Goal: Find specific page/section: Find specific page/section

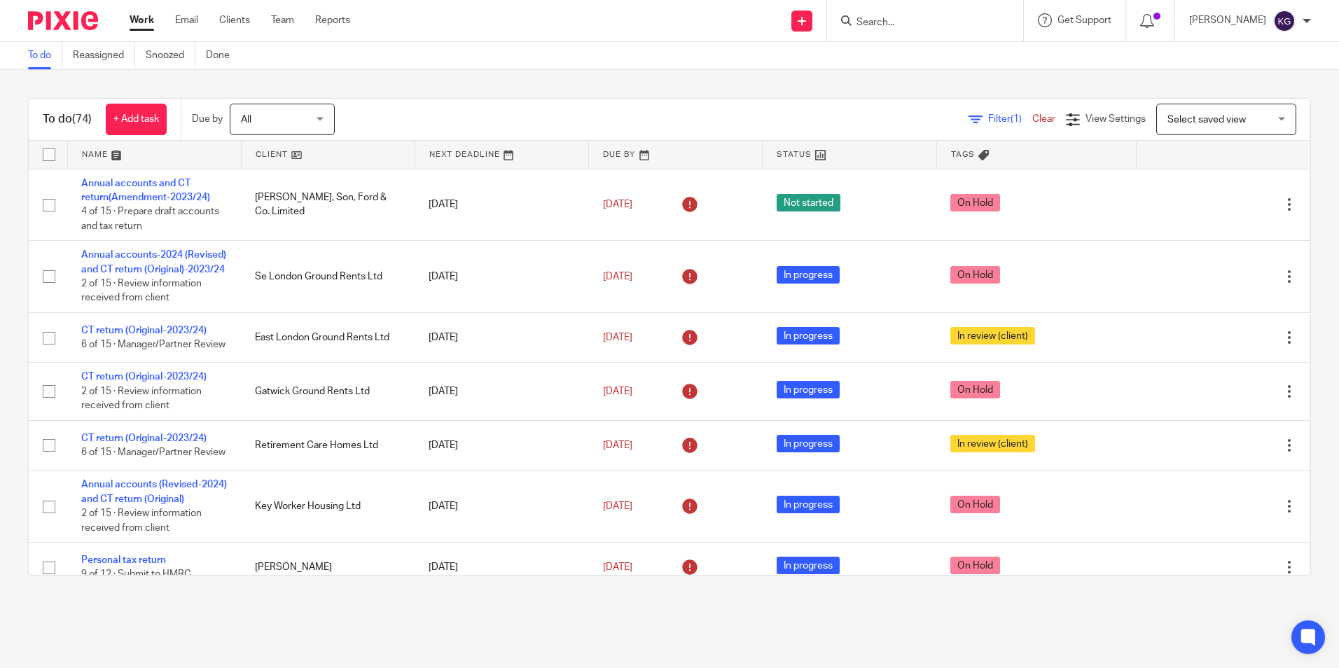
scroll to position [841, 0]
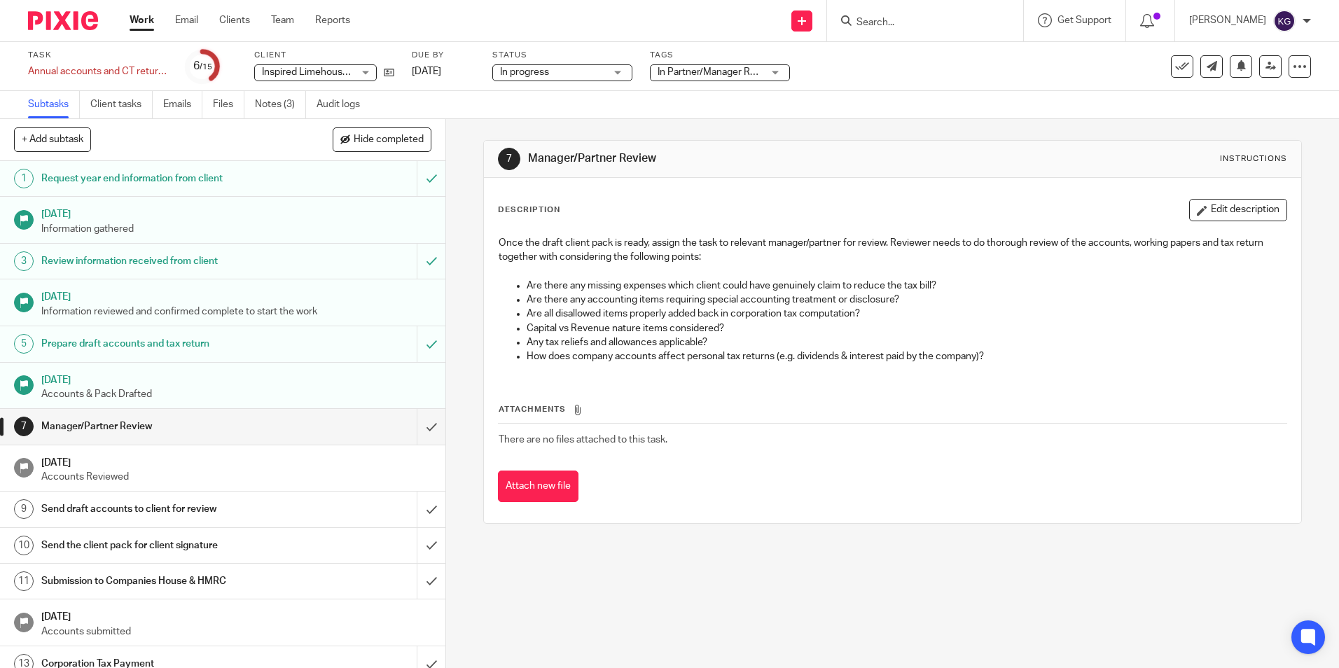
click at [963, 17] on input "Search" at bounding box center [918, 23] width 126 height 13
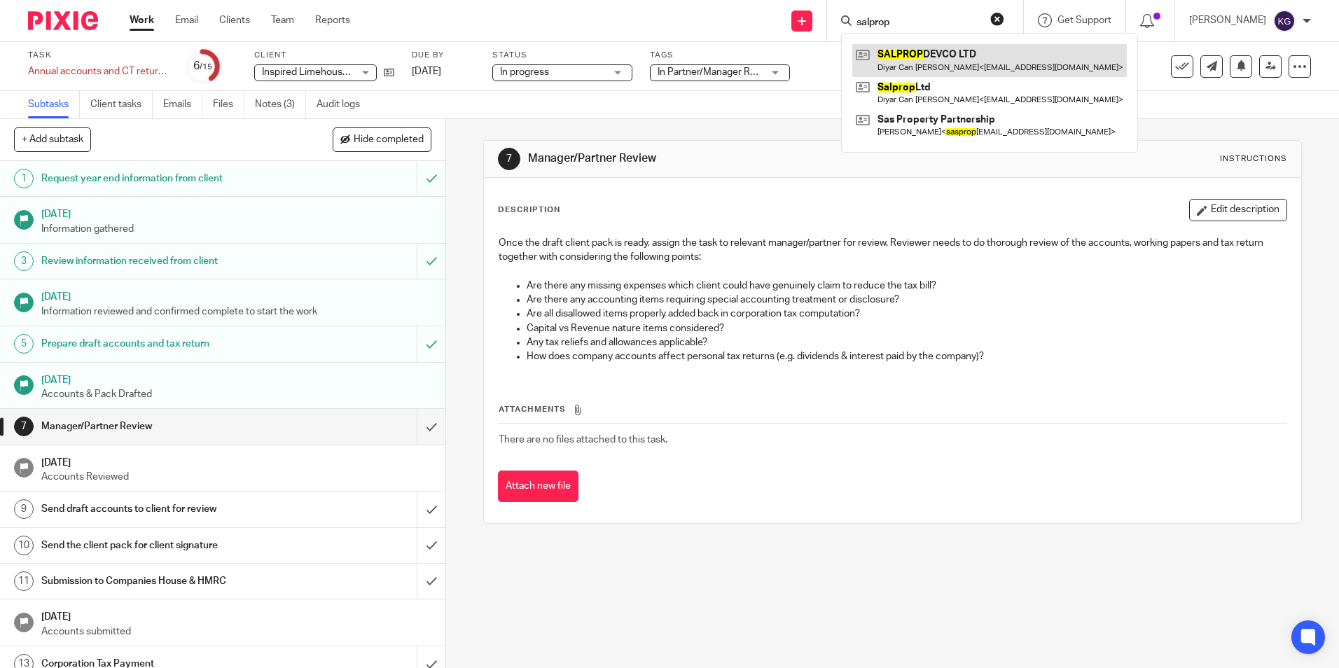
type input "salprop"
click at [963, 68] on link at bounding box center [990, 60] width 275 height 32
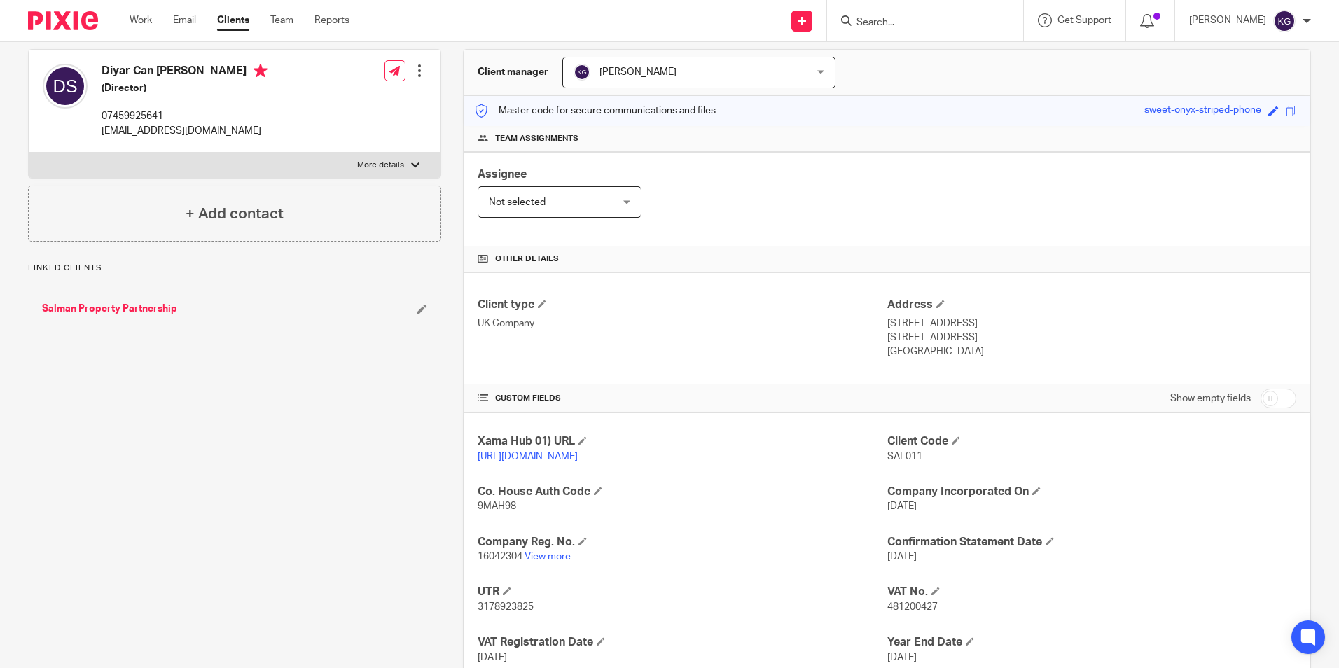
scroll to position [236, 0]
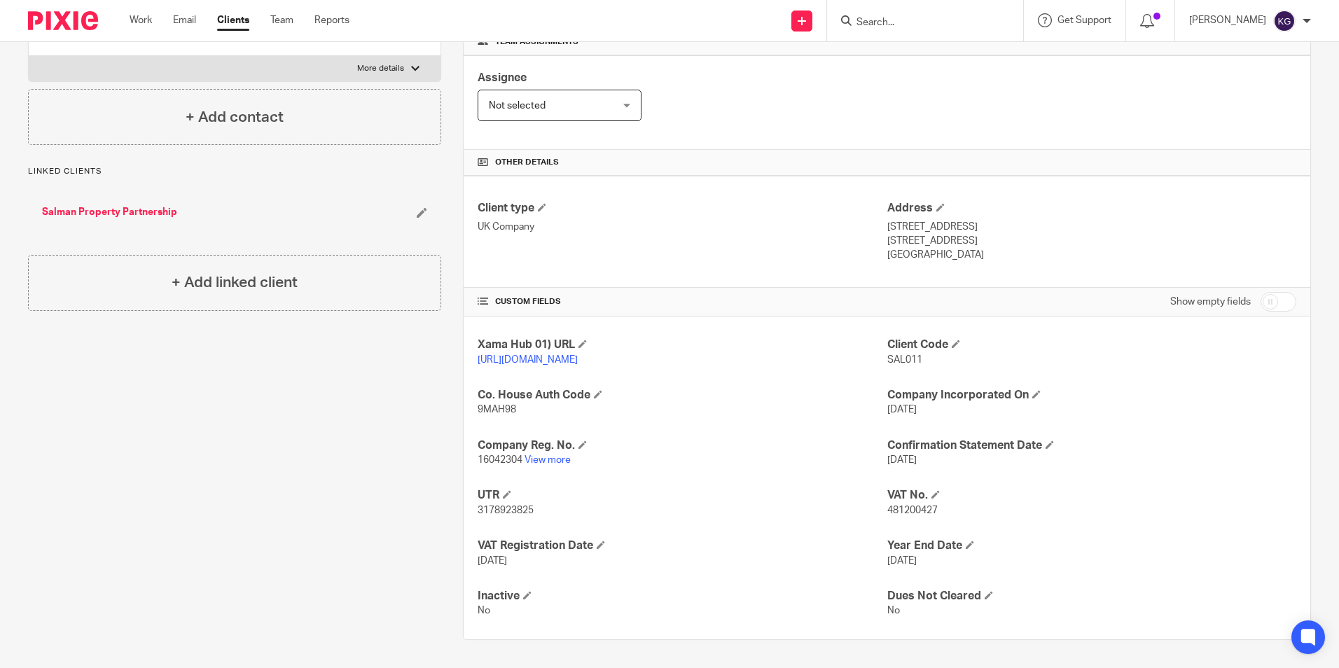
click at [902, 507] on span "481200427" at bounding box center [913, 511] width 50 height 10
copy span "481200427"
click at [944, 17] on input "Search" at bounding box center [918, 23] width 126 height 13
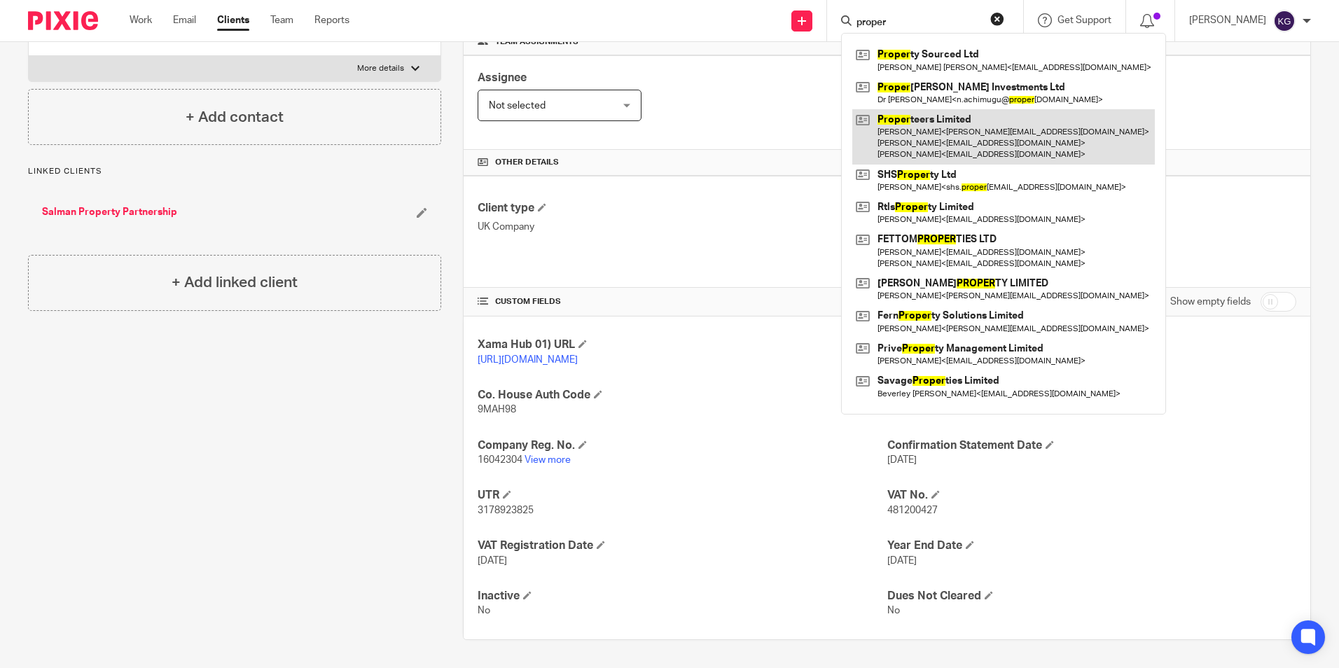
type input "proper"
click at [957, 116] on link at bounding box center [1004, 136] width 303 height 55
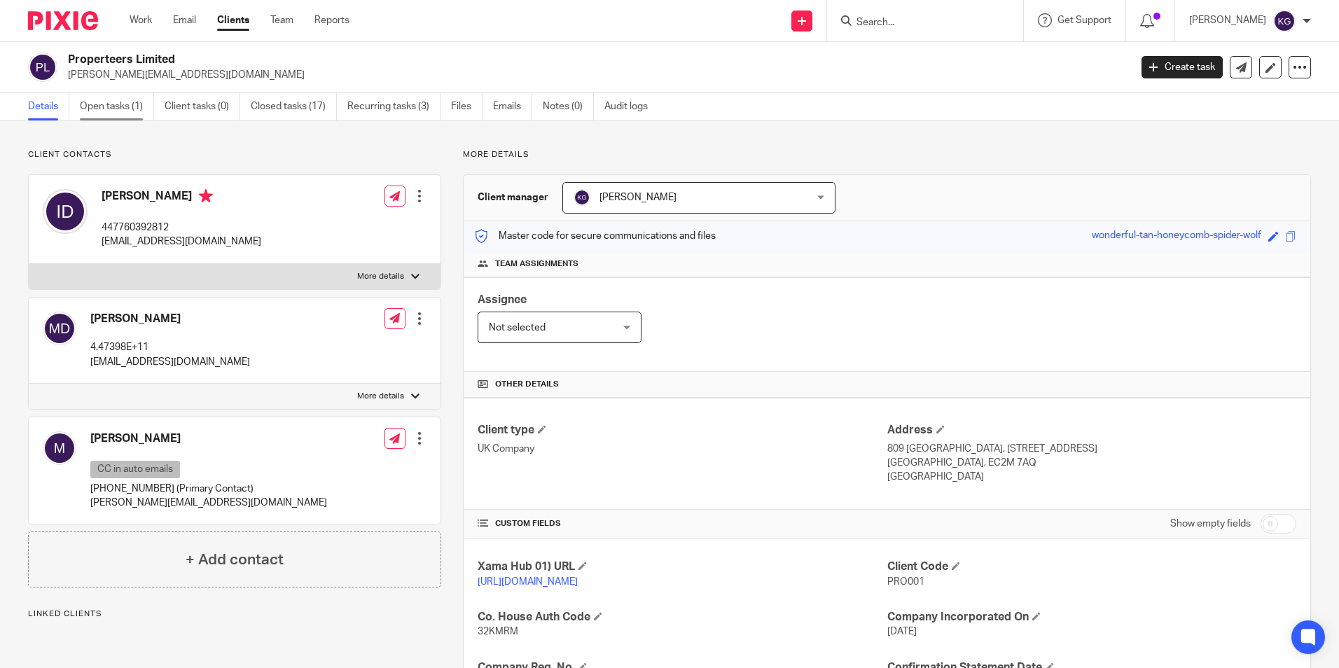
click at [107, 110] on link "Open tasks (1)" at bounding box center [117, 106] width 74 height 27
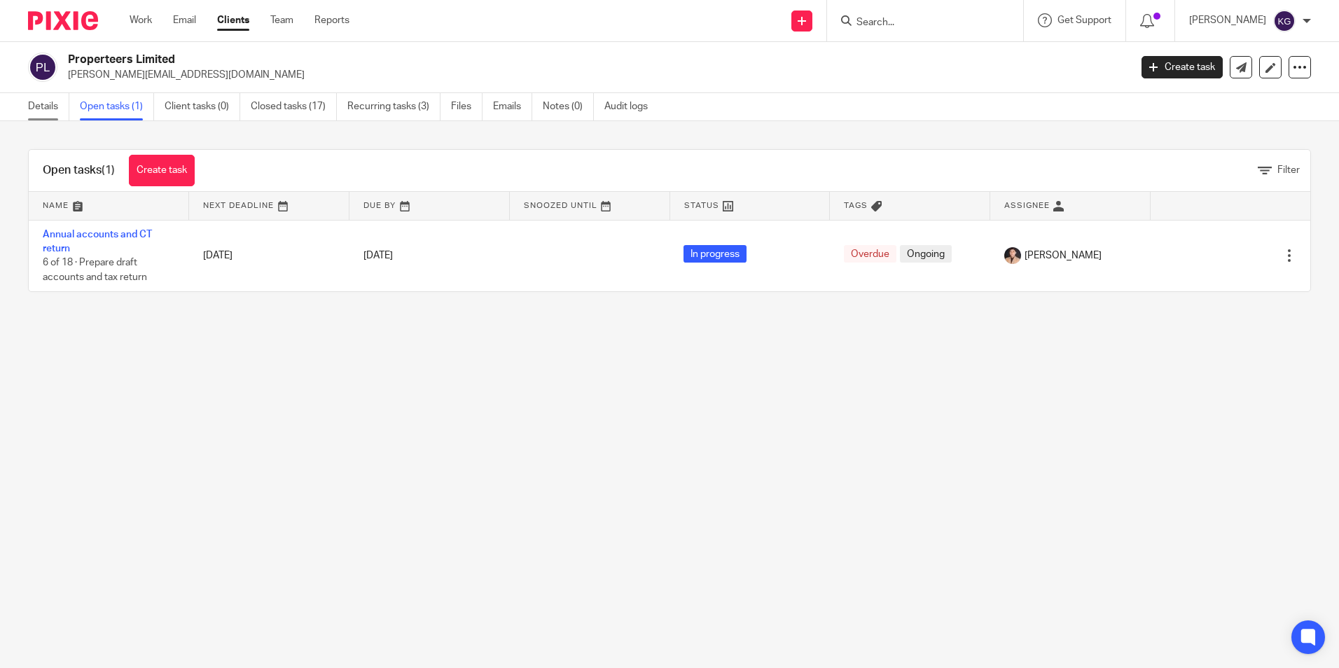
click at [45, 108] on link "Details" at bounding box center [48, 106] width 41 height 27
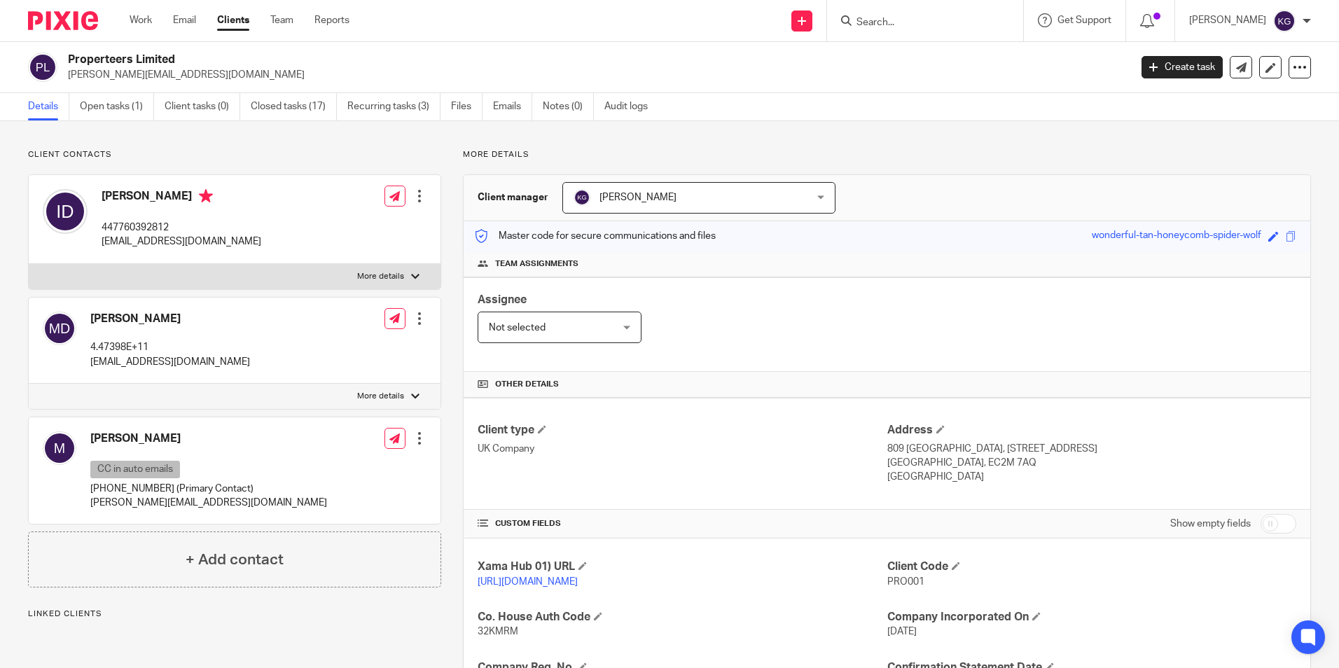
scroll to position [280, 0]
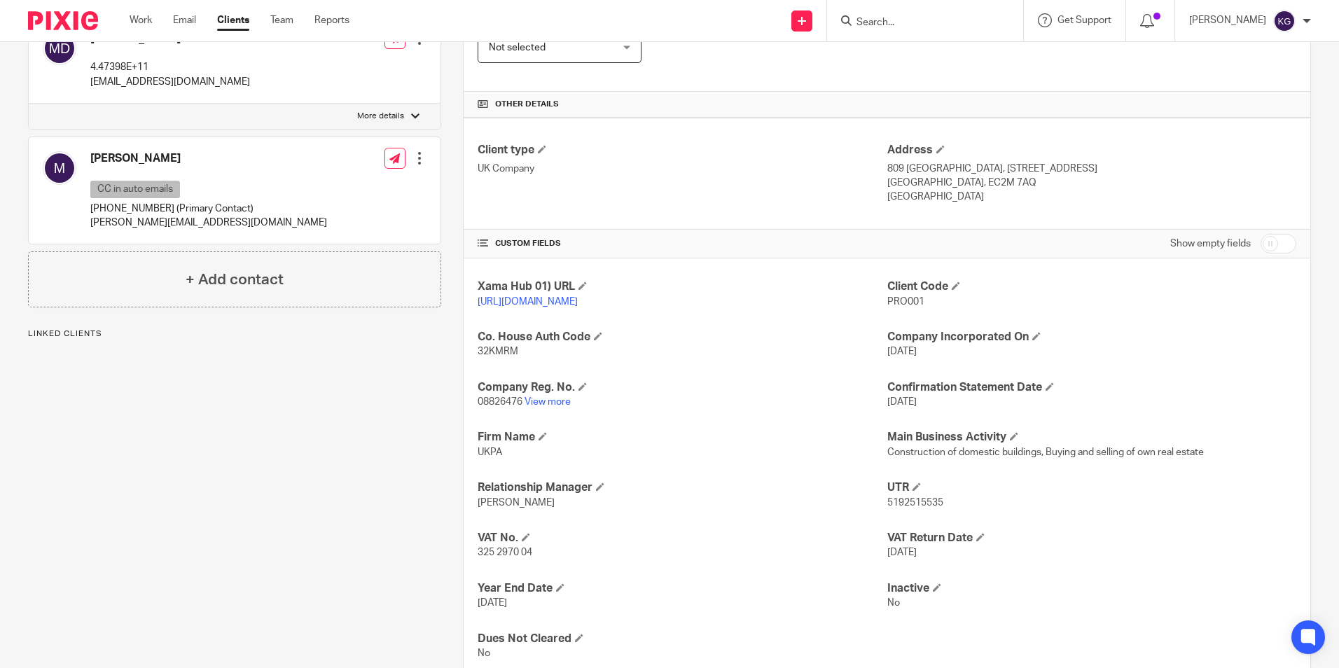
click at [546, 409] on p "08826476 View more" at bounding box center [682, 402] width 409 height 14
click at [549, 407] on link "View more" at bounding box center [548, 402] width 46 height 10
click at [882, 28] on input "Search" at bounding box center [918, 23] width 126 height 13
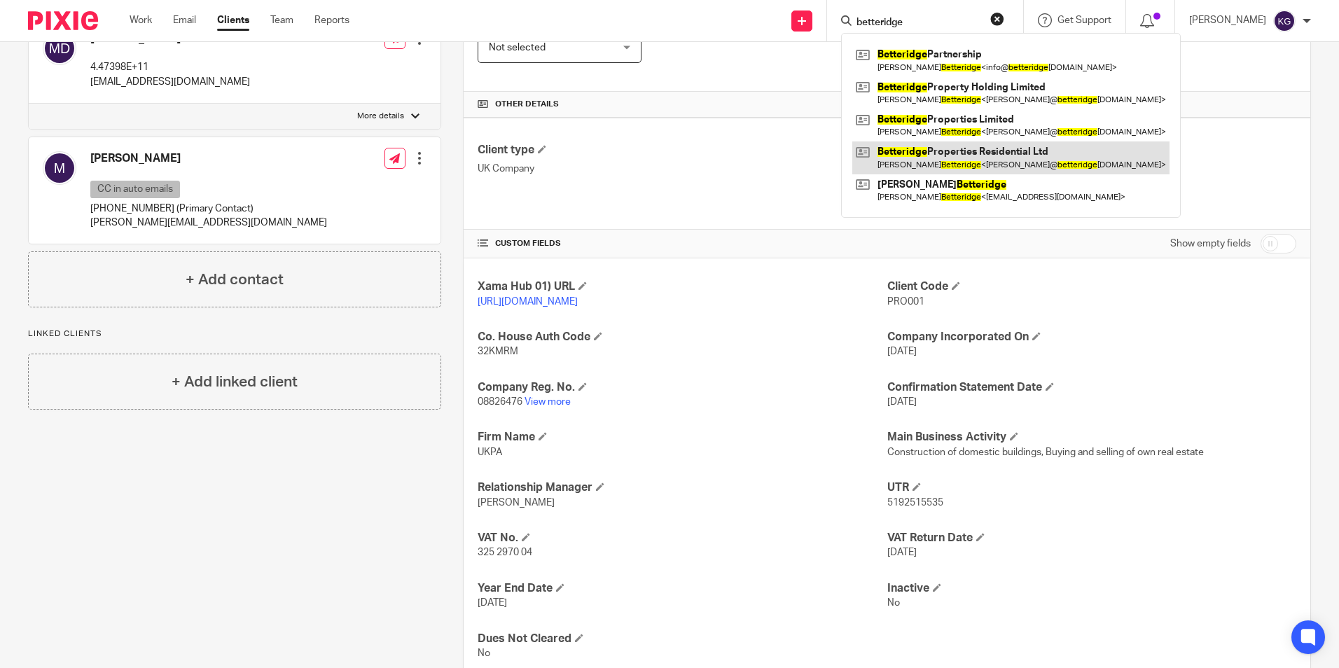
type input "betteridge"
click at [1086, 155] on link at bounding box center [1011, 158] width 317 height 32
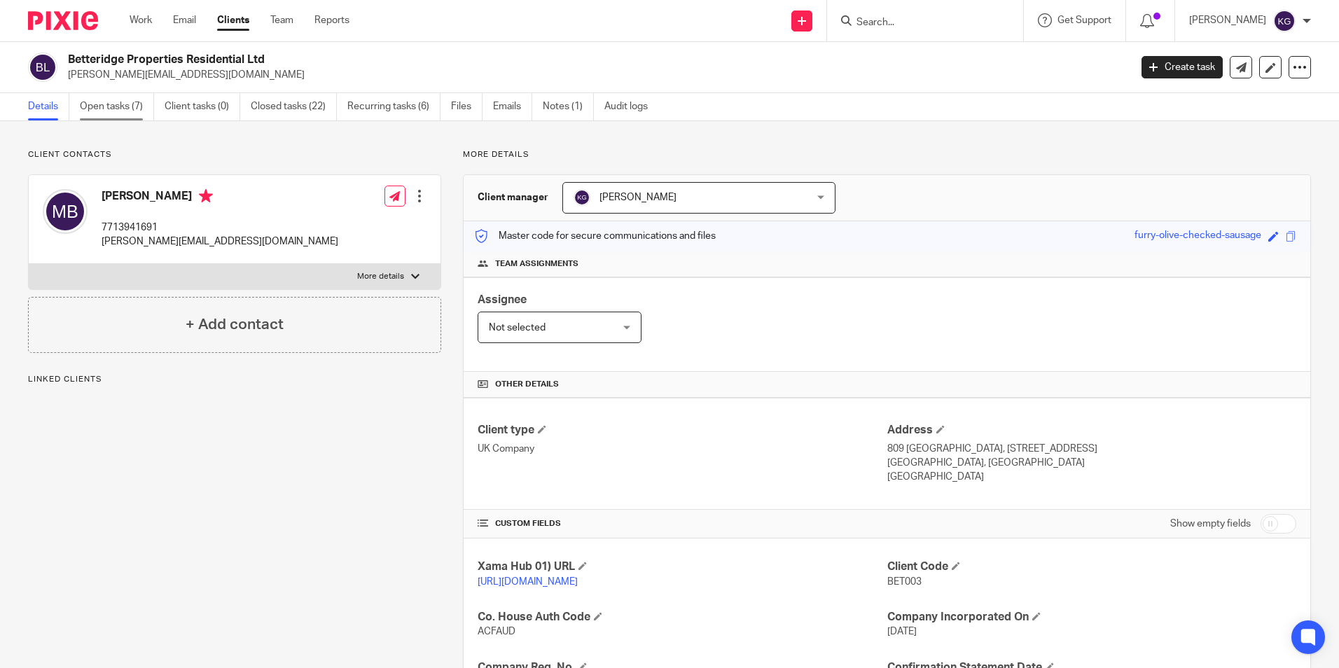
click at [131, 115] on link "Open tasks (7)" at bounding box center [117, 106] width 74 height 27
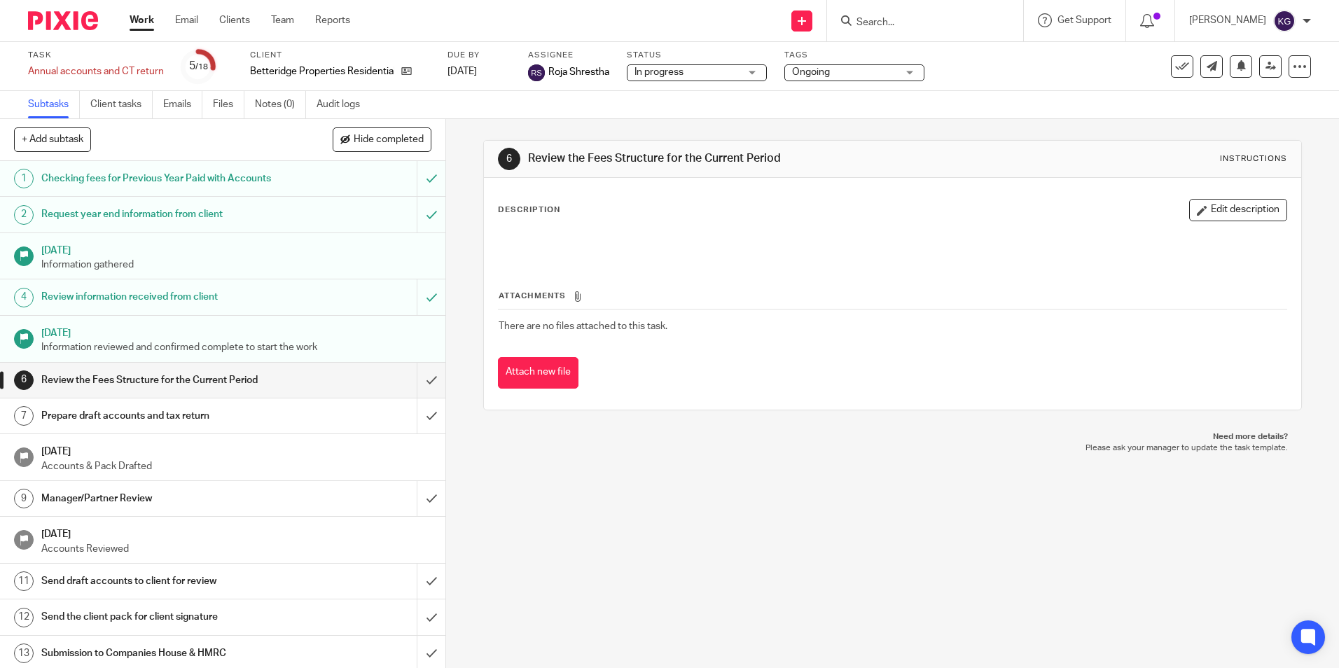
click at [979, 20] on input "Search" at bounding box center [918, 23] width 126 height 13
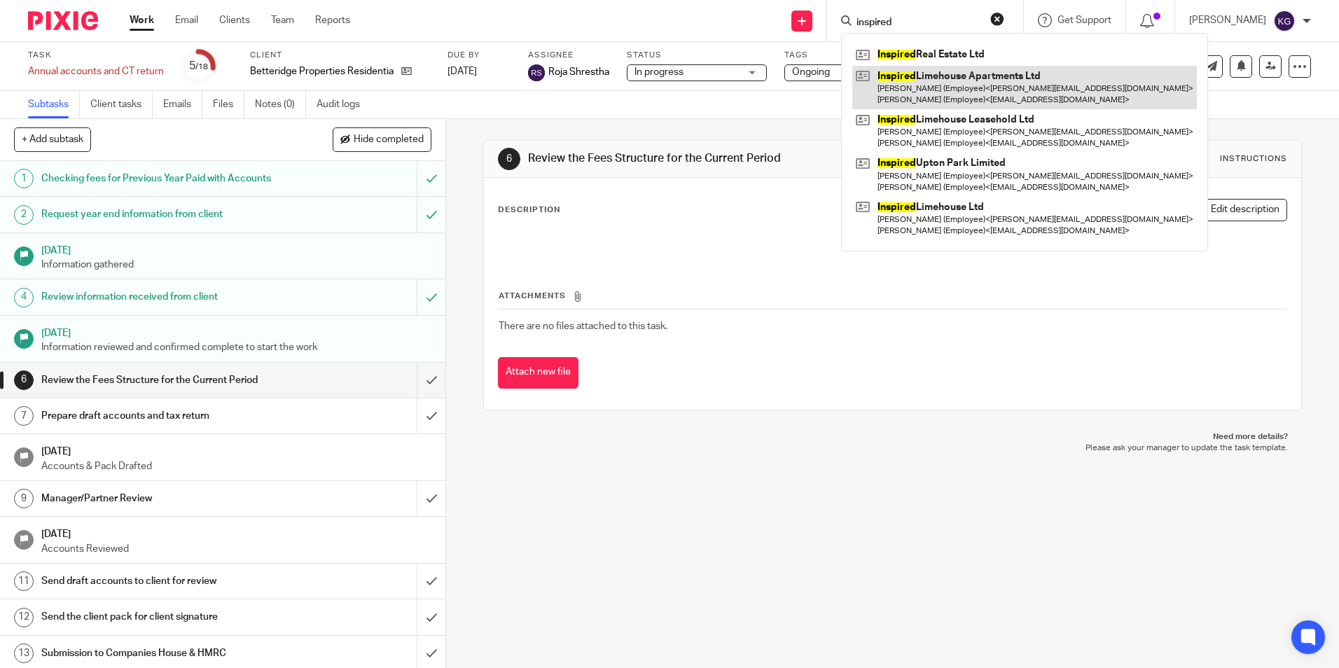
type input "inspired"
click at [1010, 82] on link at bounding box center [1025, 87] width 345 height 43
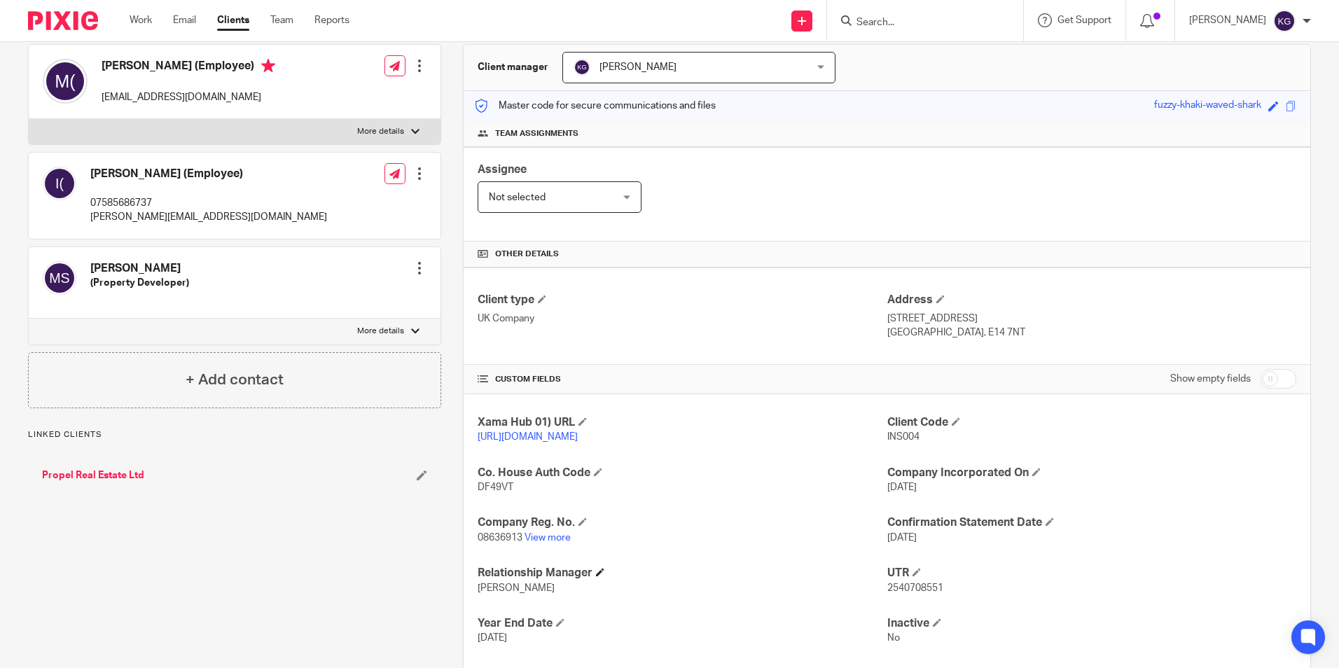
scroll to position [222, 0]
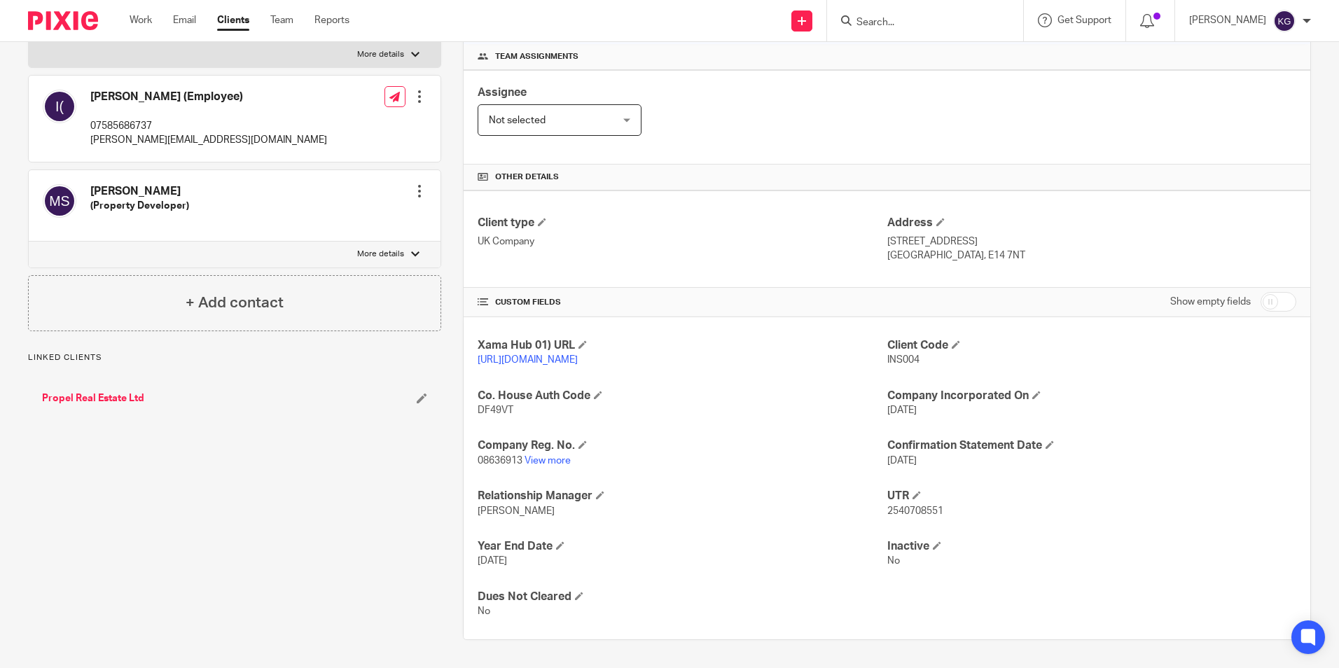
click at [544, 455] on p "08636913 View more" at bounding box center [682, 461] width 409 height 14
click at [544, 460] on link "View more" at bounding box center [548, 461] width 46 height 10
